Goal: Task Accomplishment & Management: Use online tool/utility

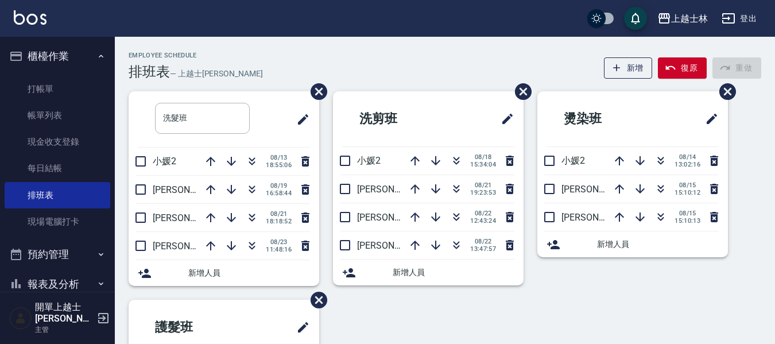
scroll to position [57, 0]
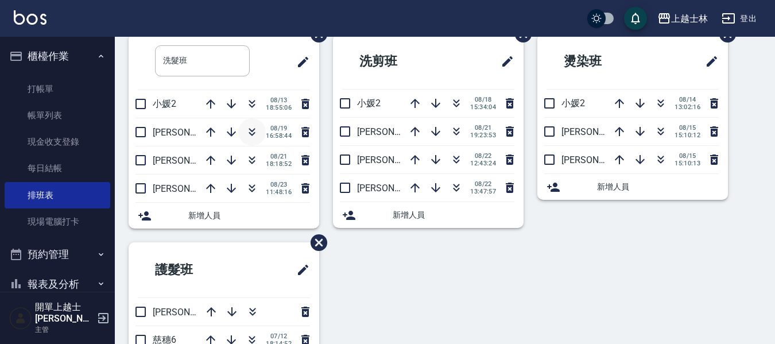
click at [247, 125] on button "button" at bounding box center [252, 132] width 28 height 28
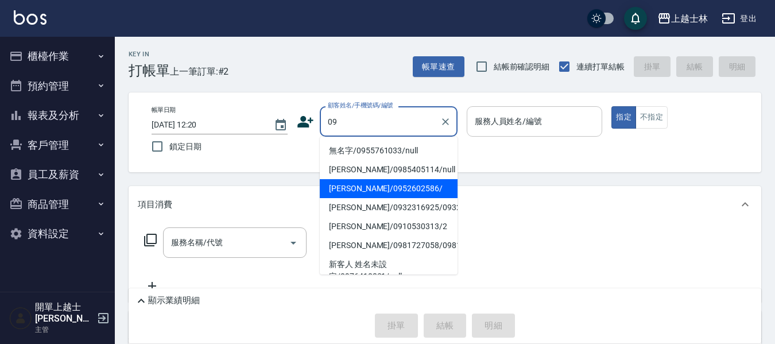
type input "[PERSON_NAME]/0952602586/"
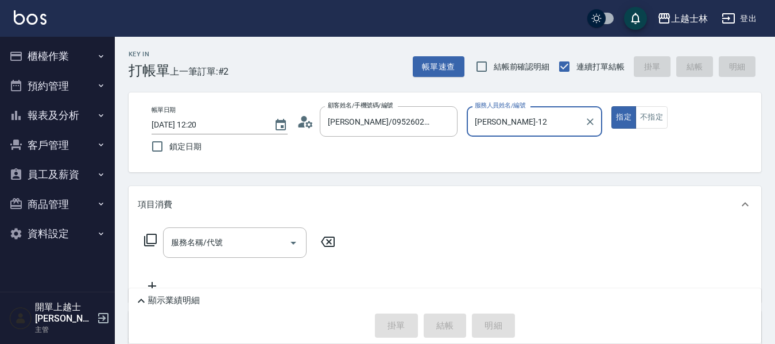
type input "[PERSON_NAME]-12"
click at [611, 106] on button "指定" at bounding box center [623, 117] width 25 height 22
type button "true"
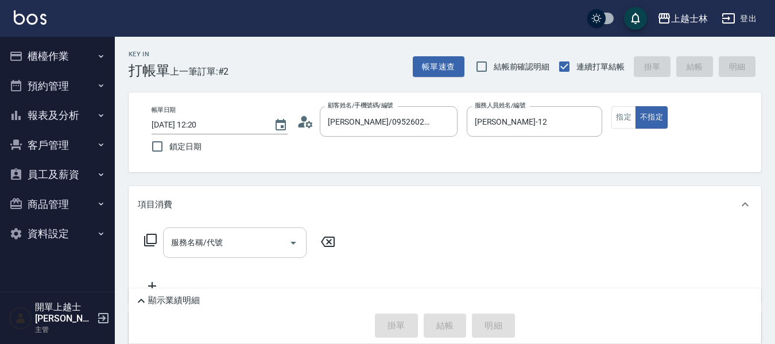
click at [211, 249] on input "服務名稱/代號" at bounding box center [226, 242] width 116 height 20
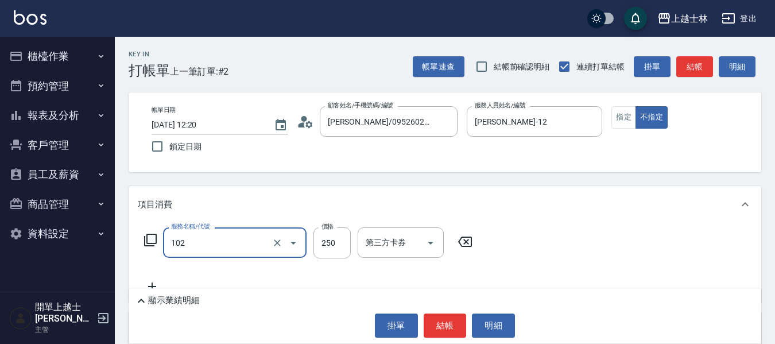
type input "精油洗髮(102)"
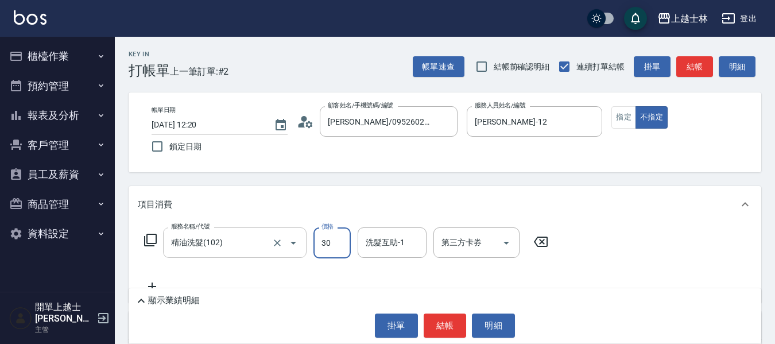
type input "30"
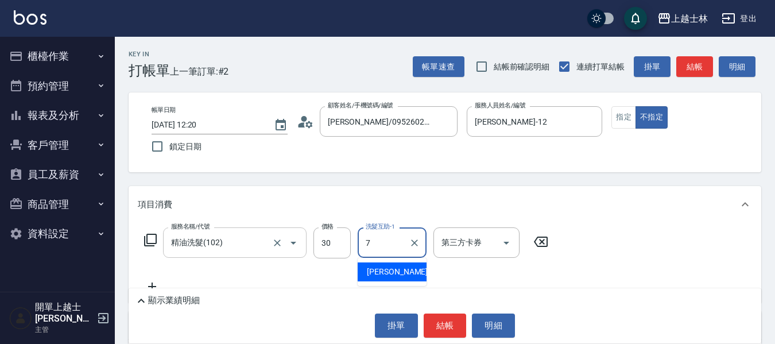
type input "[PERSON_NAME]-7"
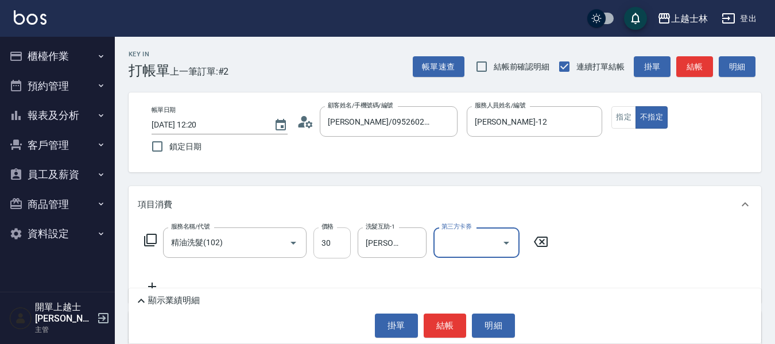
click at [337, 241] on input "30" at bounding box center [331, 242] width 37 height 31
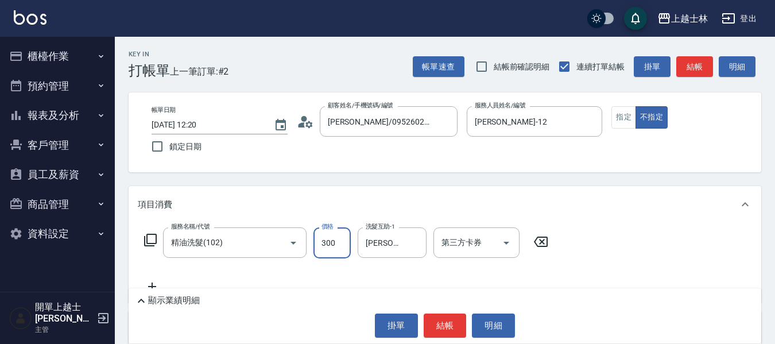
type input "300"
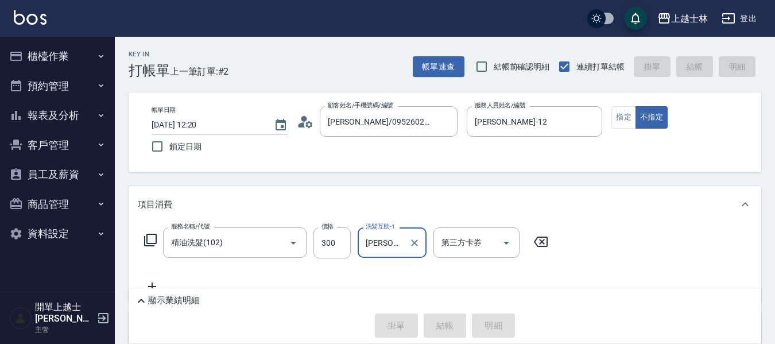
type input "[DATE] 12:21"
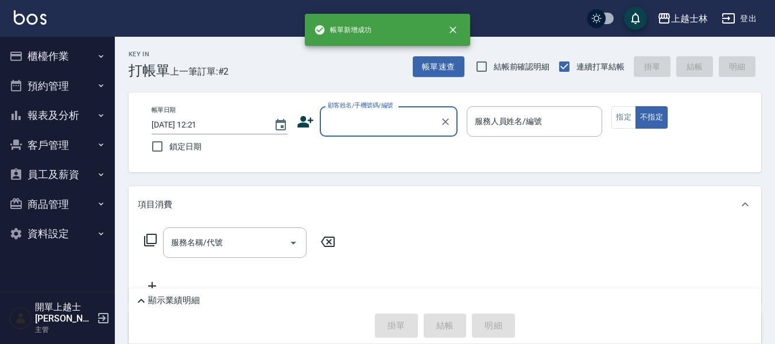
click at [91, 53] on button "櫃檯作業" at bounding box center [58, 56] width 106 height 30
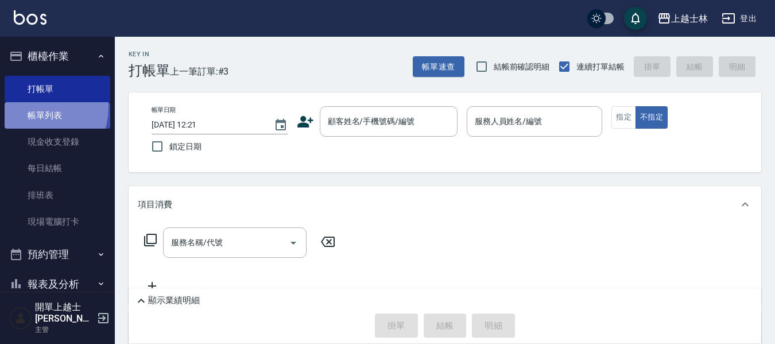
click at [36, 107] on link "帳單列表" at bounding box center [58, 115] width 106 height 26
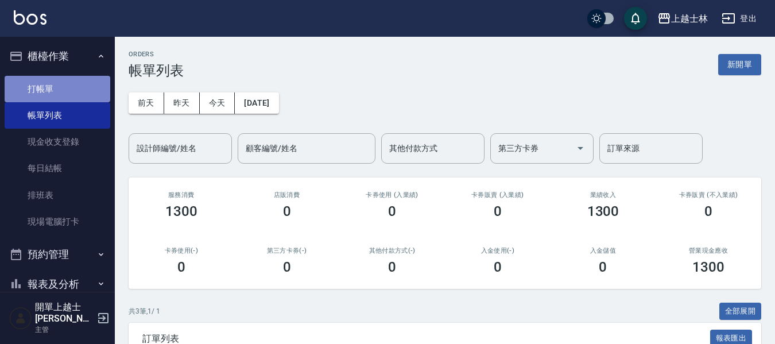
click at [61, 82] on link "打帳單" at bounding box center [58, 89] width 106 height 26
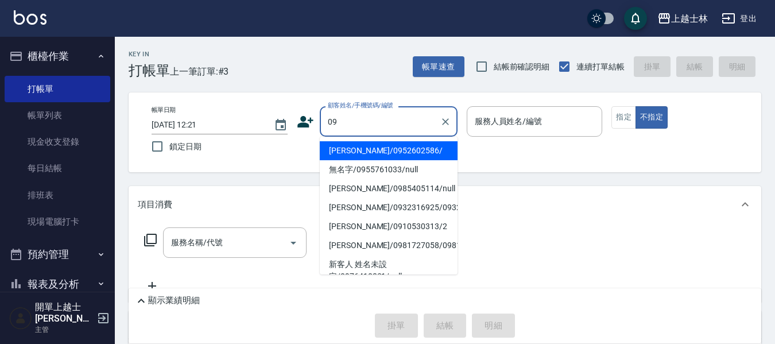
type input "[PERSON_NAME]/0952602586/"
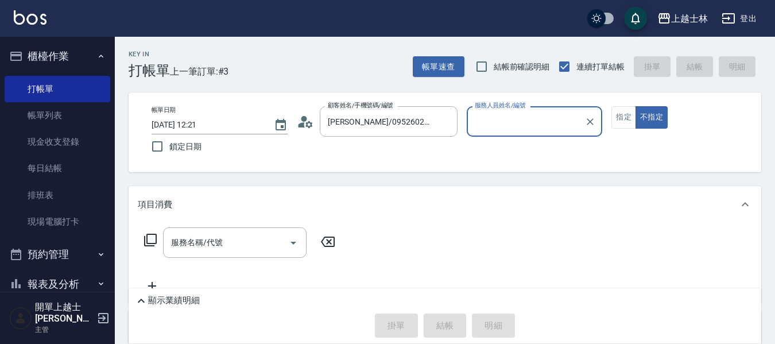
type input "[PERSON_NAME]-12"
click at [635, 106] on button "不指定" at bounding box center [651, 117] width 32 height 22
type button "false"
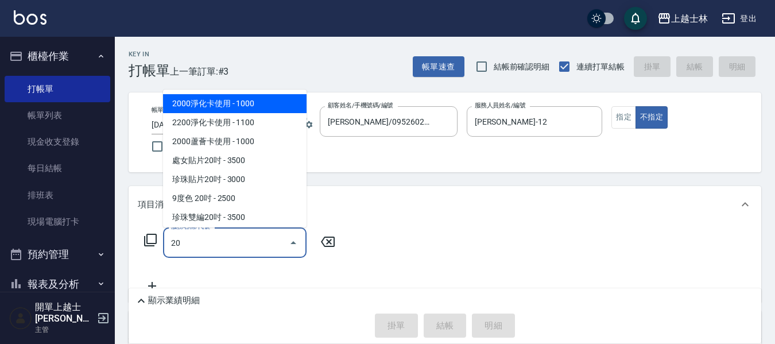
type input "2"
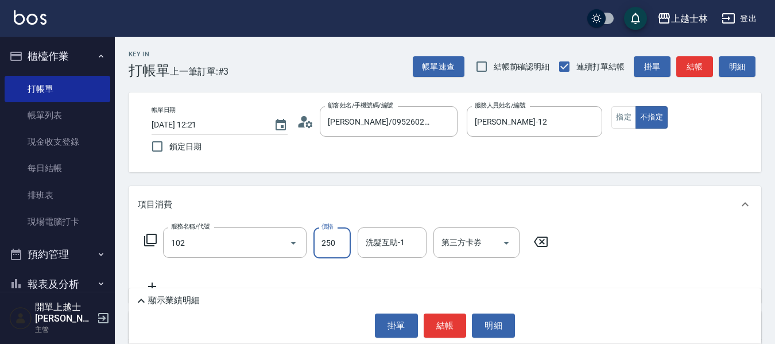
type input "精油洗髮(102)"
type input "300"
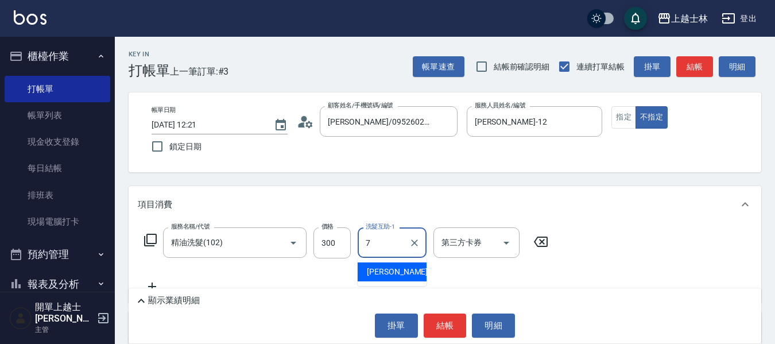
type input "[PERSON_NAME]-7"
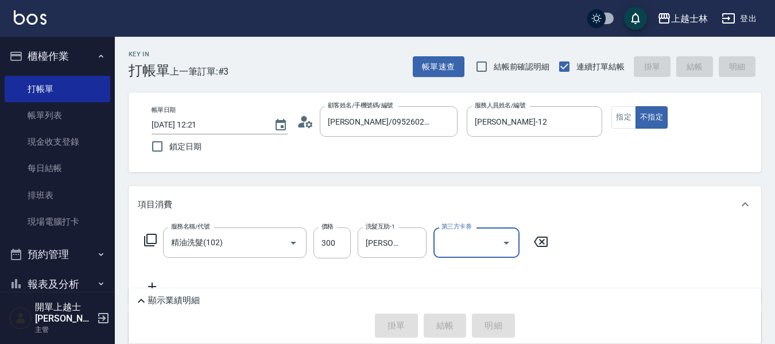
type input "[DATE] 12:27"
